Goal: Check status: Check status

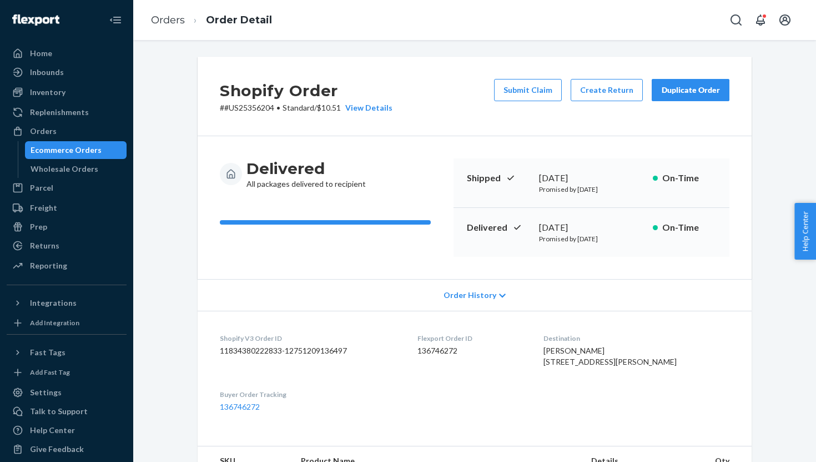
scroll to position [338, 0]
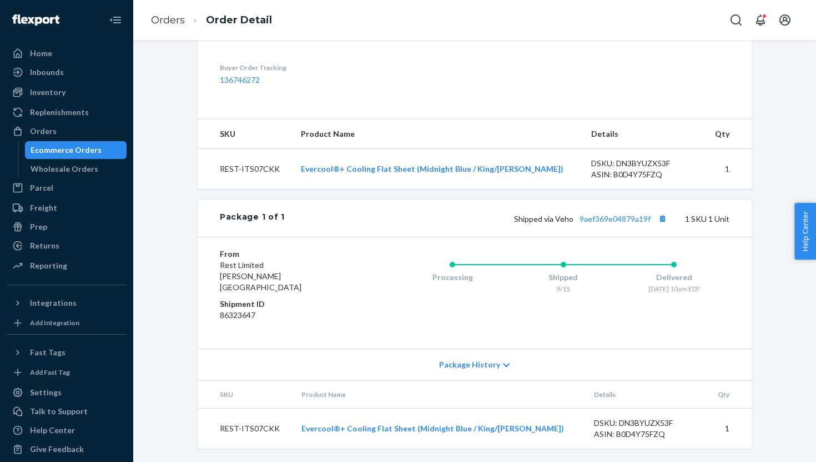
click at [50, 133] on div "Orders" at bounding box center [43, 131] width 27 height 11
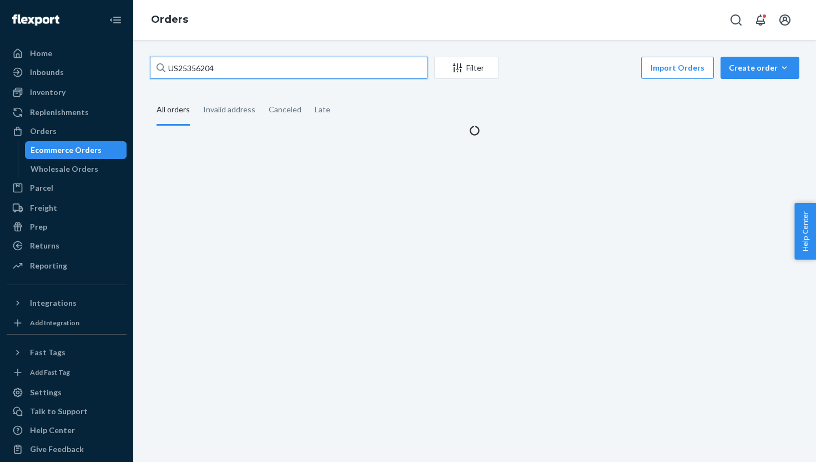
click at [187, 67] on input "US25356204" at bounding box center [289, 68] width 278 height 22
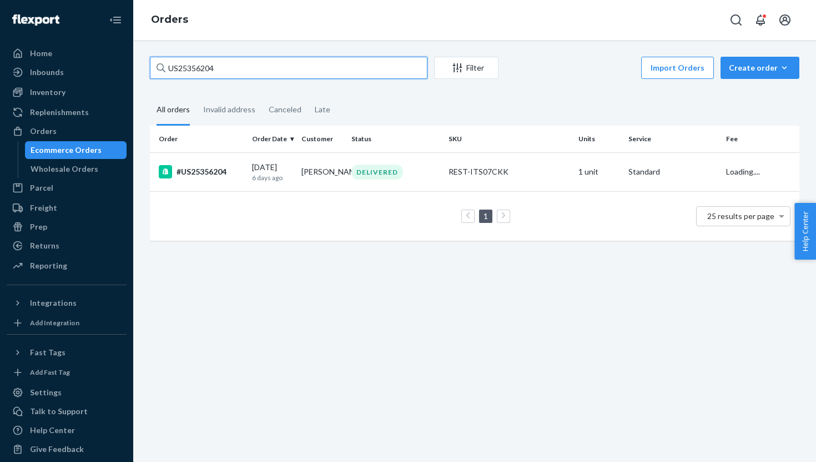
click at [187, 67] on input "US25356204" at bounding box center [289, 68] width 278 height 22
paste input "PD2653821"
type input "PD2653821"
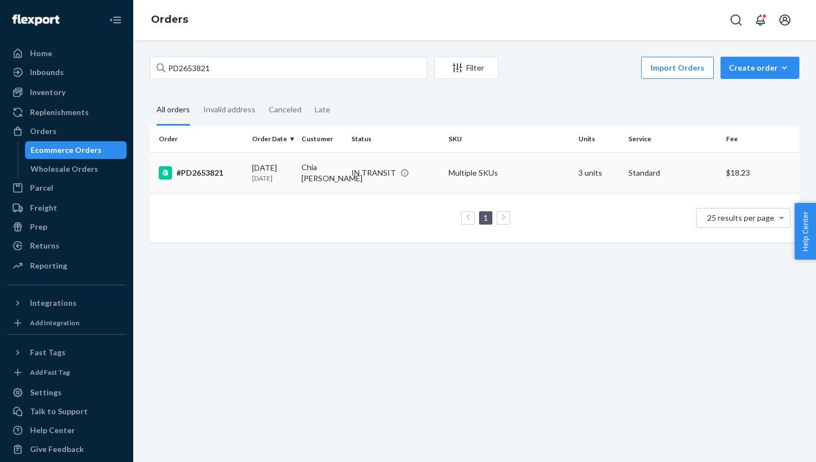
click at [242, 176] on div "#PD2653821" at bounding box center [201, 172] width 84 height 13
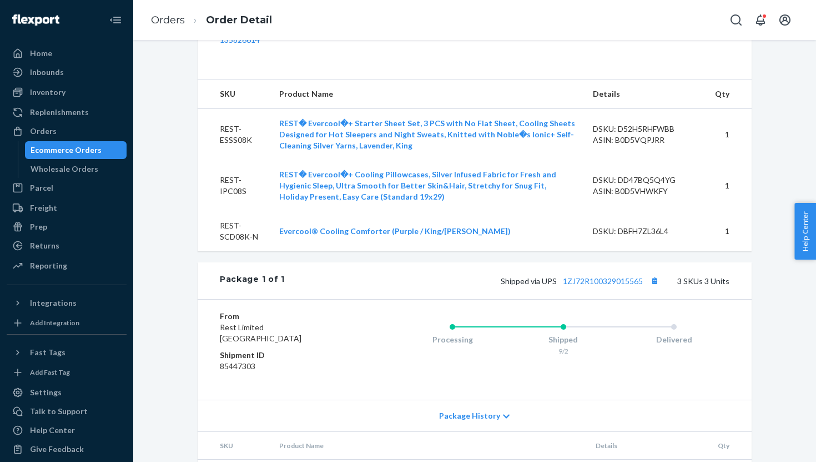
scroll to position [369, 0]
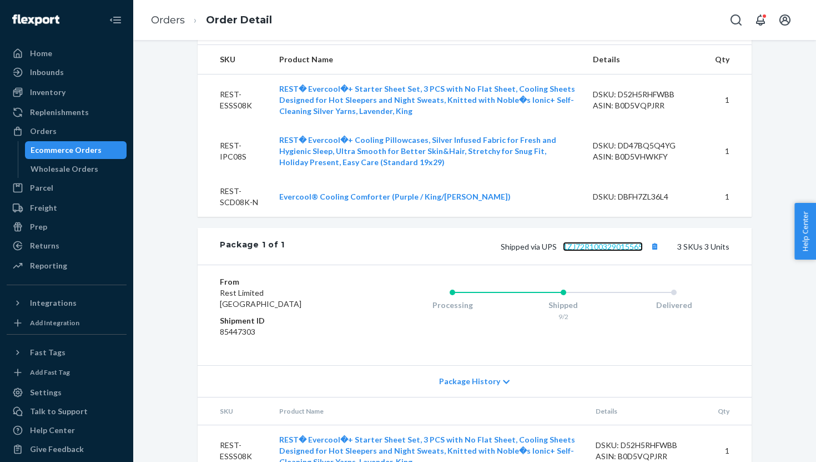
click at [623, 251] on link "1ZJ72R100329015565" at bounding box center [603, 246] width 80 height 9
